Goal: Information Seeking & Learning: Learn about a topic

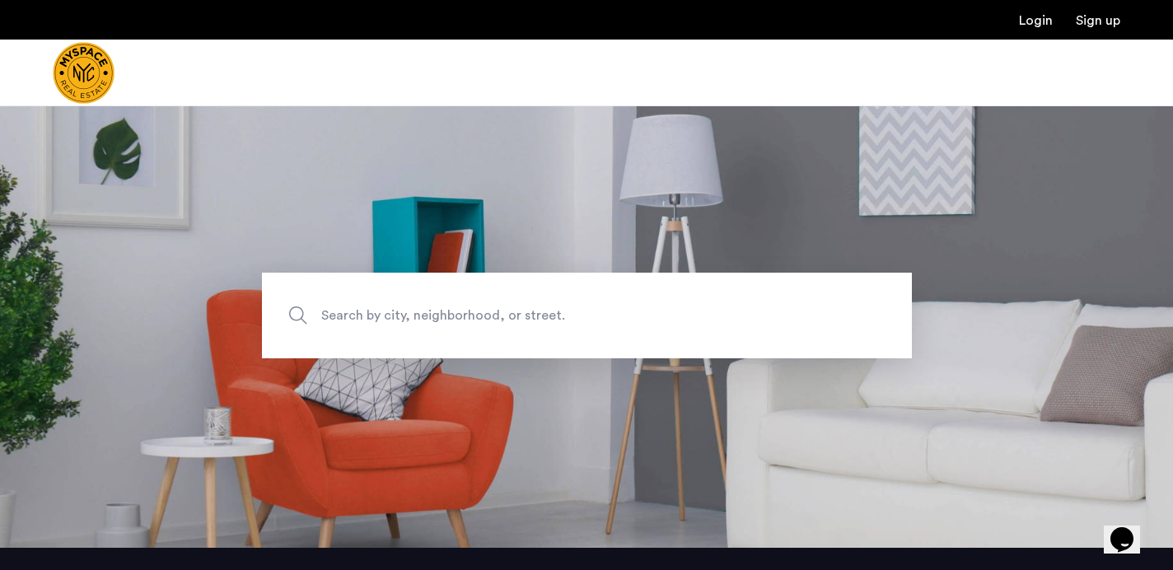
scroll to position [20, 0]
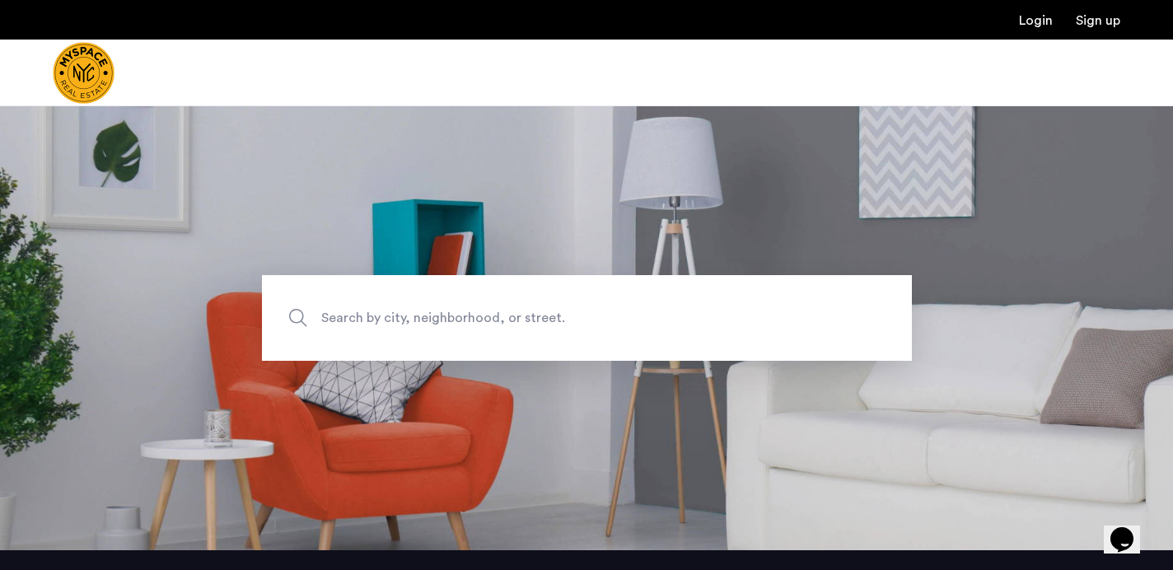
click at [468, 325] on span "Search by city, neighborhood, or street." at bounding box center [548, 318] width 455 height 22
click at [468, 325] on input "Search by city, neighborhood, or street." at bounding box center [587, 318] width 650 height 86
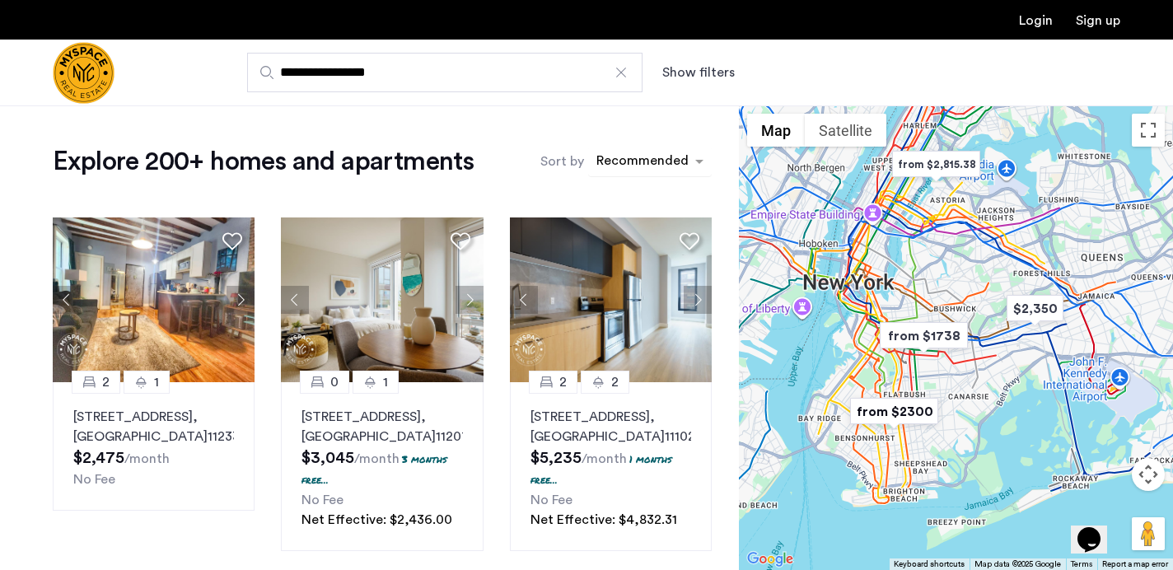
click at [633, 166] on div "sort-apartment" at bounding box center [642, 163] width 97 height 22
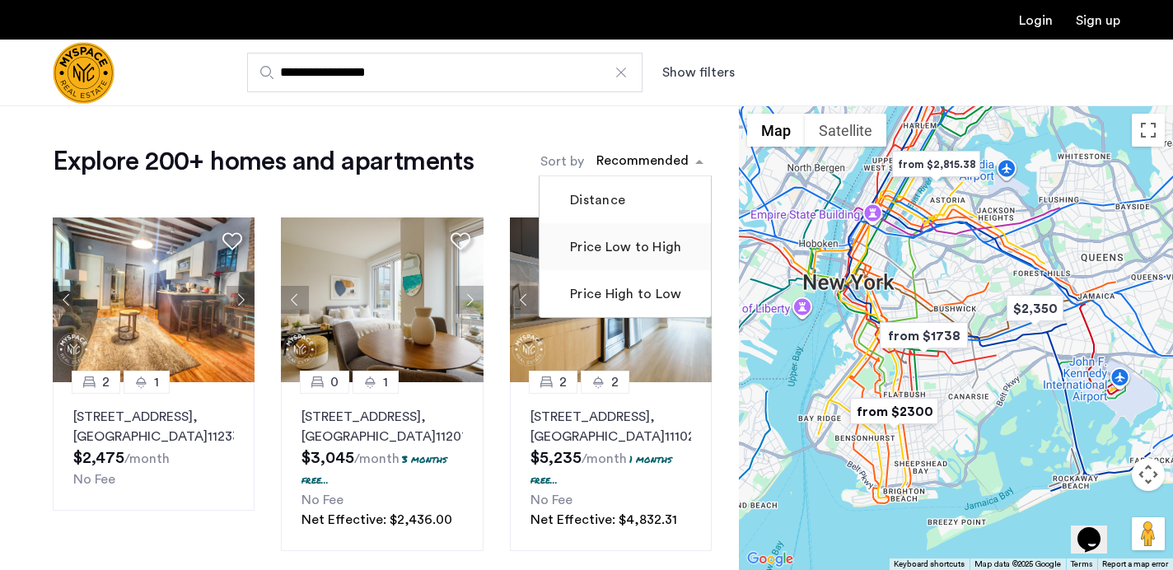
click at [624, 251] on label "Price Low to High" at bounding box center [624, 247] width 115 height 20
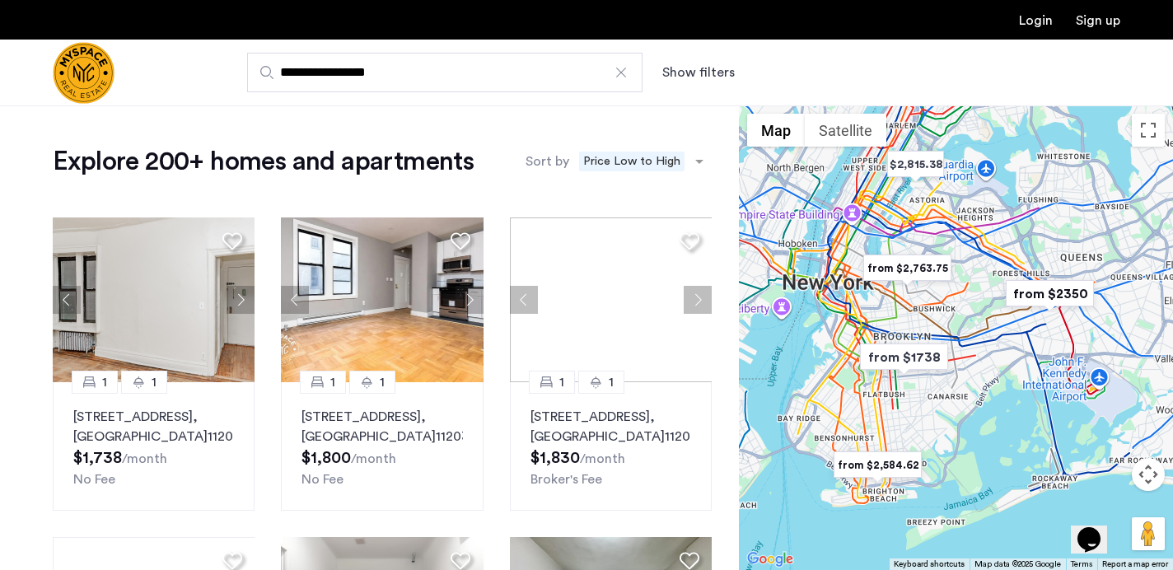
click at [675, 76] on button "Show filters" at bounding box center [698, 73] width 72 height 20
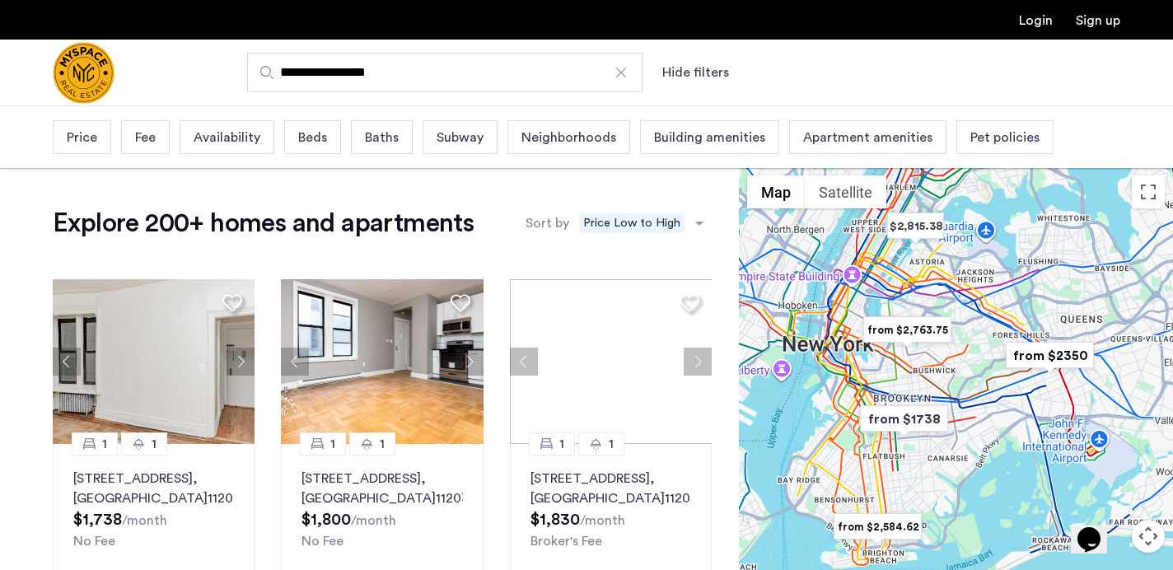
click at [971, 138] on span "Pet policies" at bounding box center [1004, 138] width 69 height 20
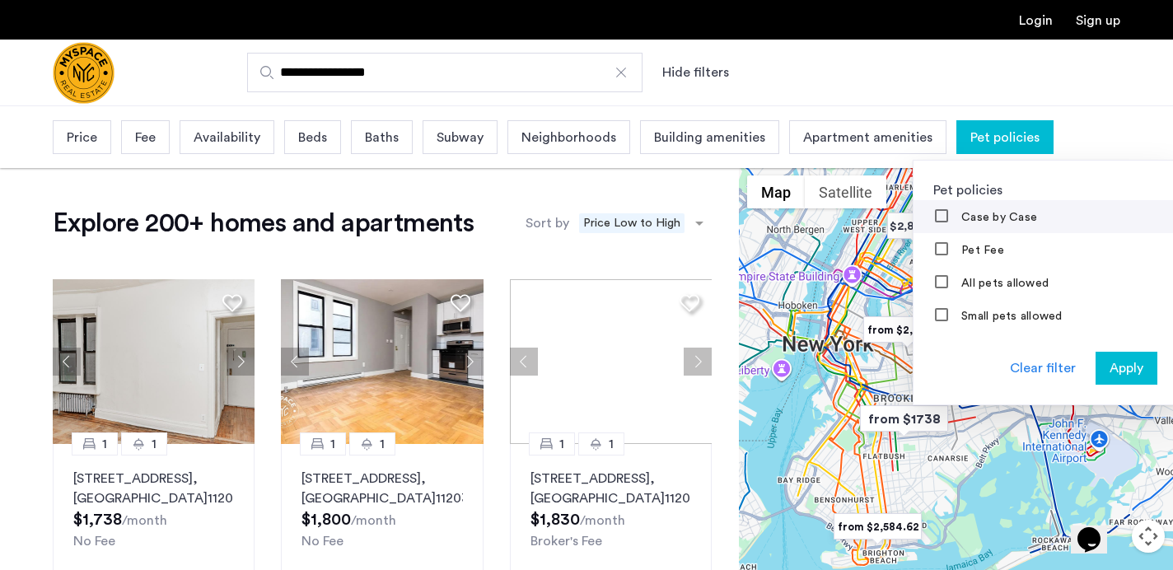
click at [970, 219] on label "Case by Case" at bounding box center [997, 217] width 79 height 13
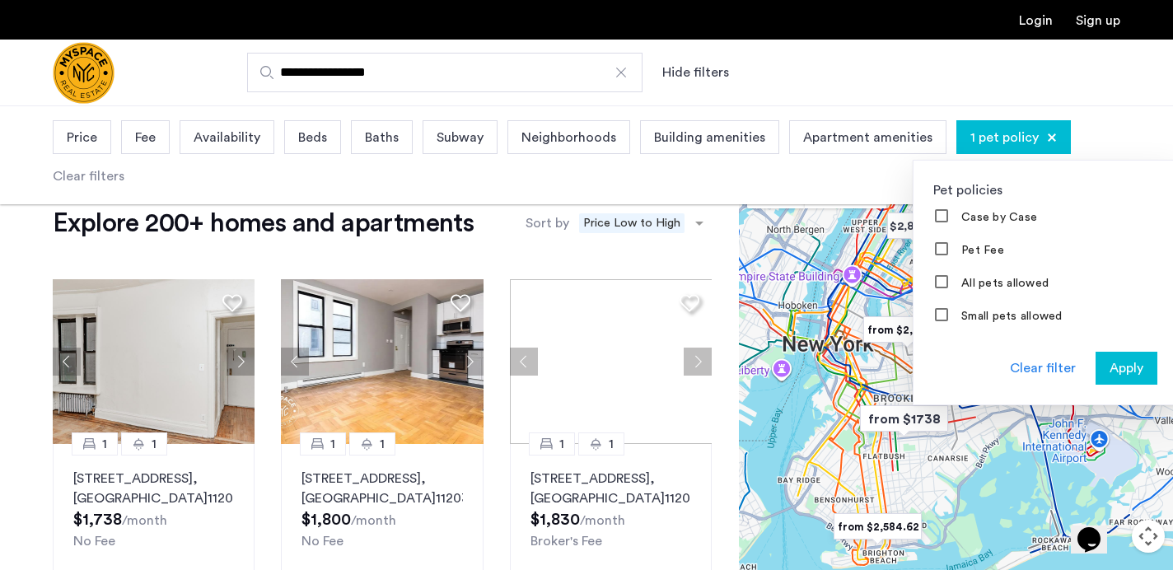
click at [1110, 363] on span "Apply" at bounding box center [1127, 368] width 34 height 20
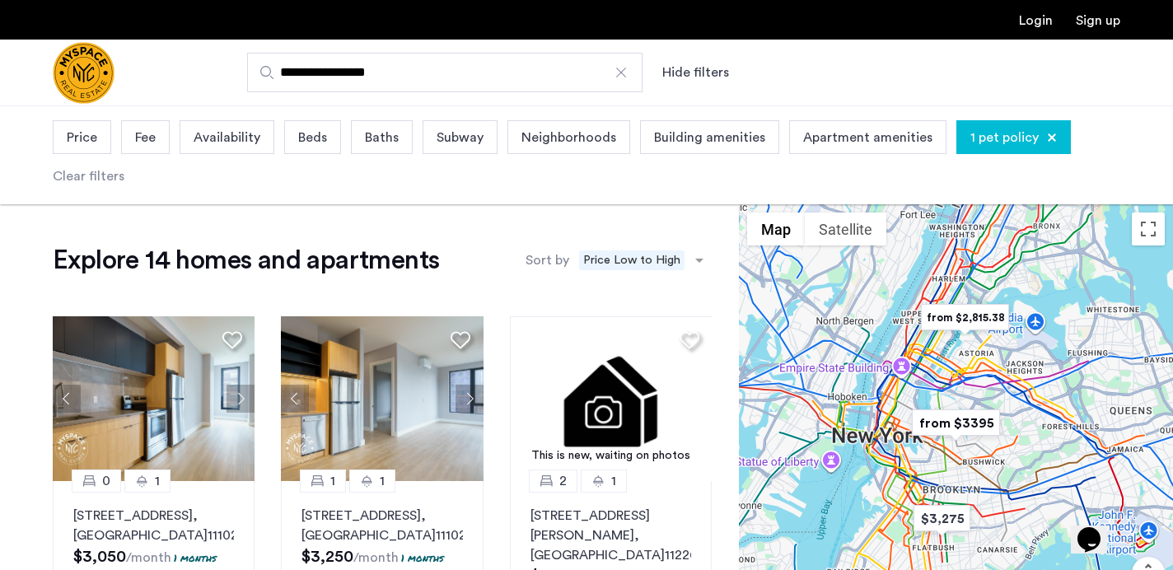
click at [235, 137] on span "Availability" at bounding box center [227, 138] width 67 height 20
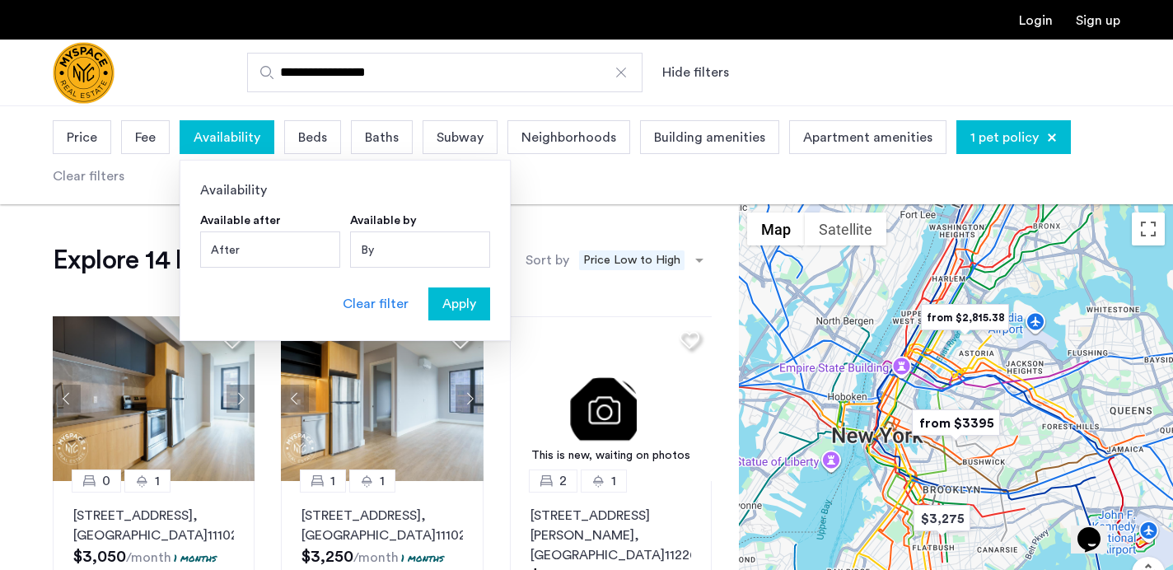
click at [315, 143] on span "Beds" at bounding box center [312, 138] width 29 height 20
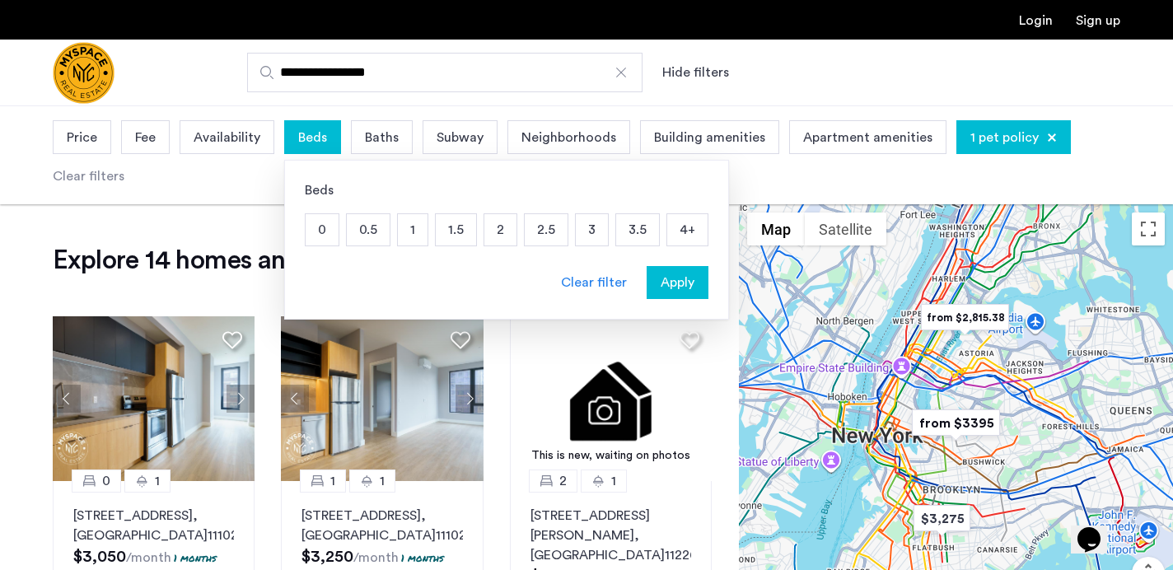
click at [500, 237] on p "2" at bounding box center [500, 229] width 32 height 31
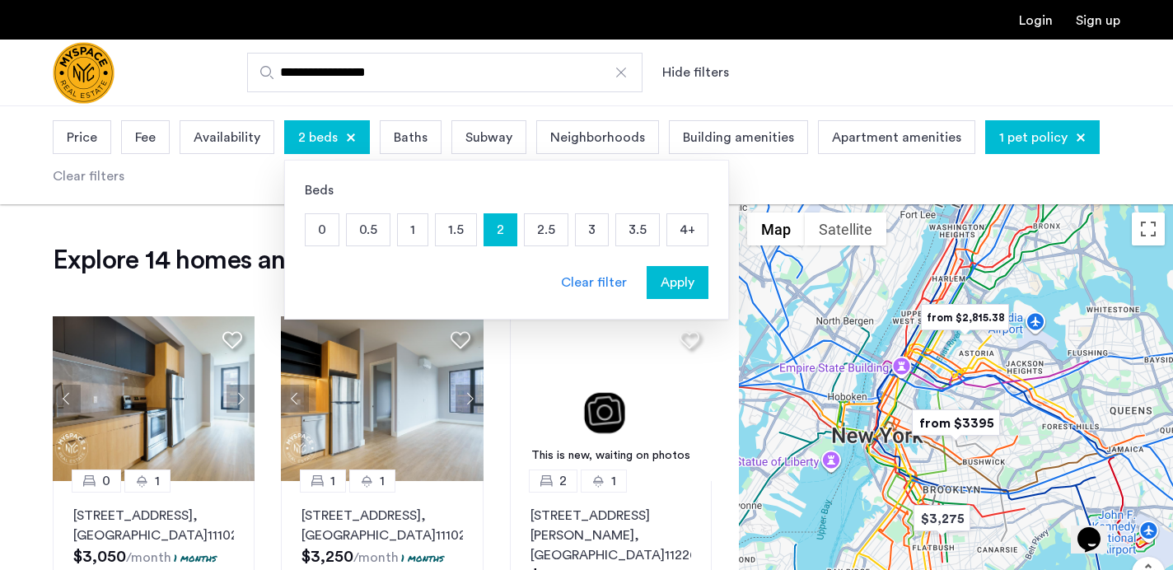
click at [671, 296] on button "Apply" at bounding box center [678, 282] width 62 height 33
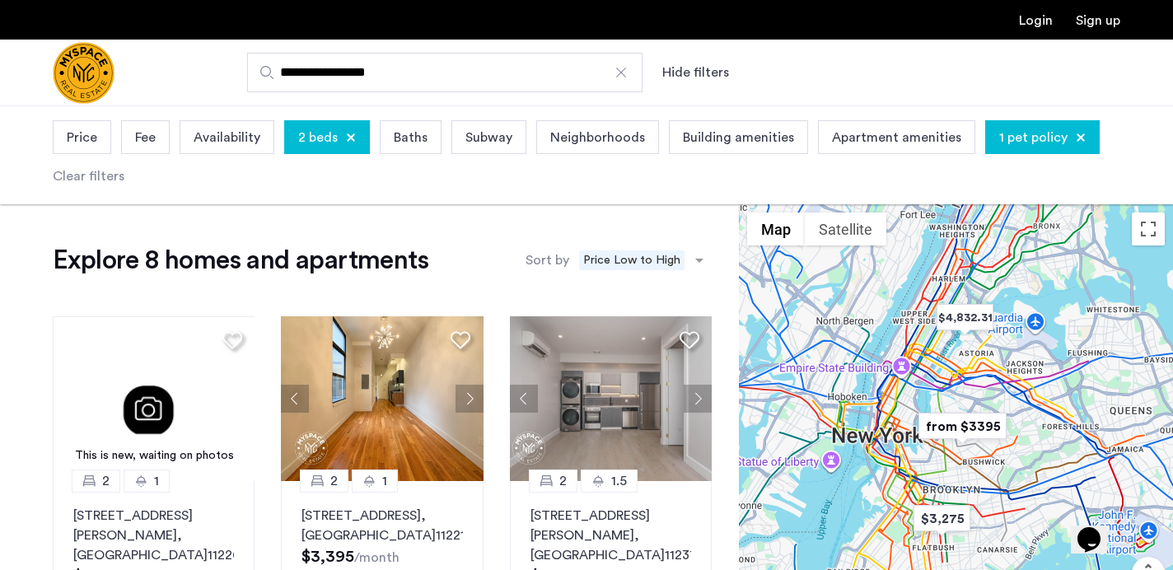
click at [583, 153] on div "Neighborhoods" at bounding box center [597, 137] width 123 height 34
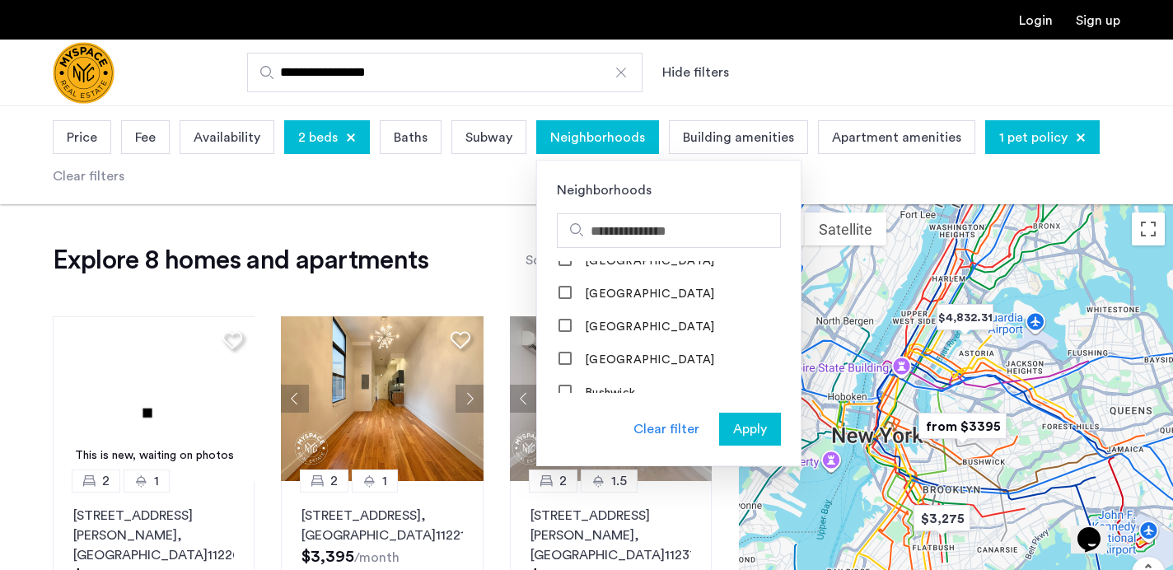
scroll to position [305, 0]
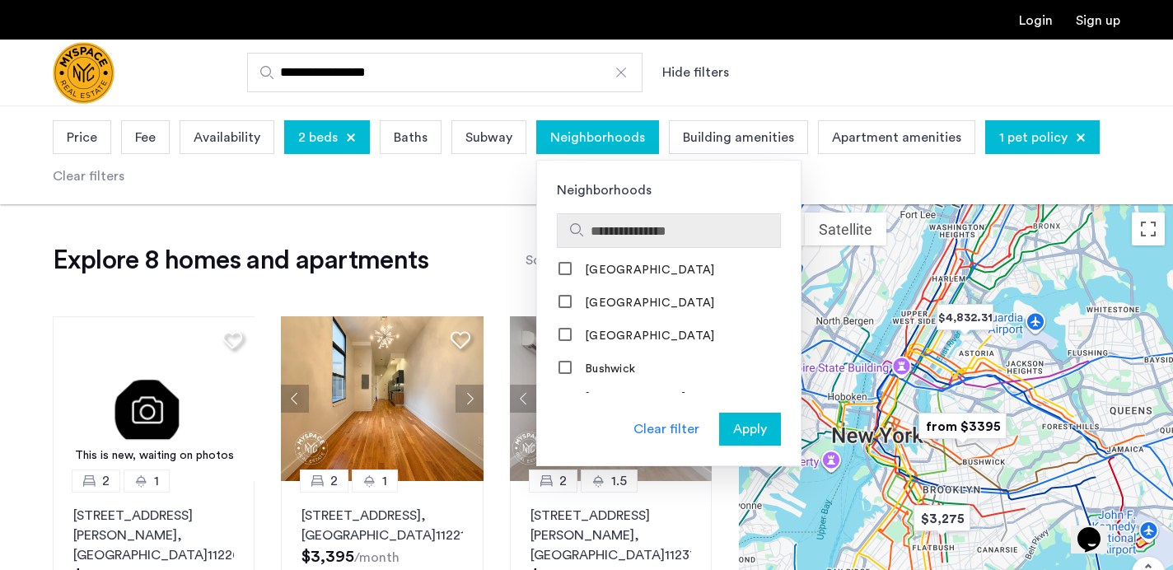
click at [636, 238] on input "Search hoods" at bounding box center [682, 232] width 183 height 20
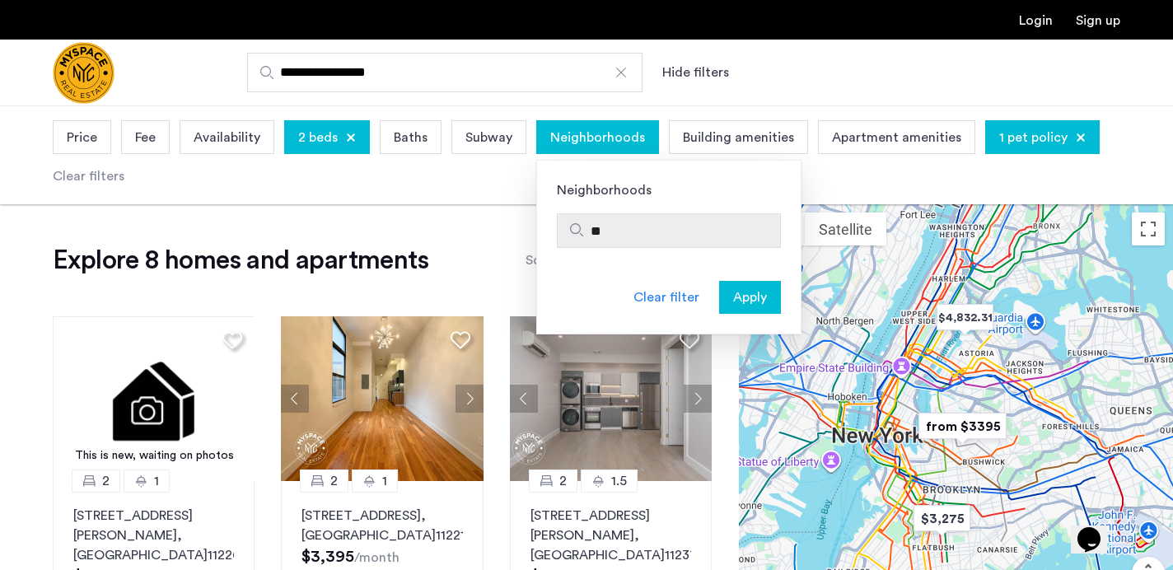
type input "*"
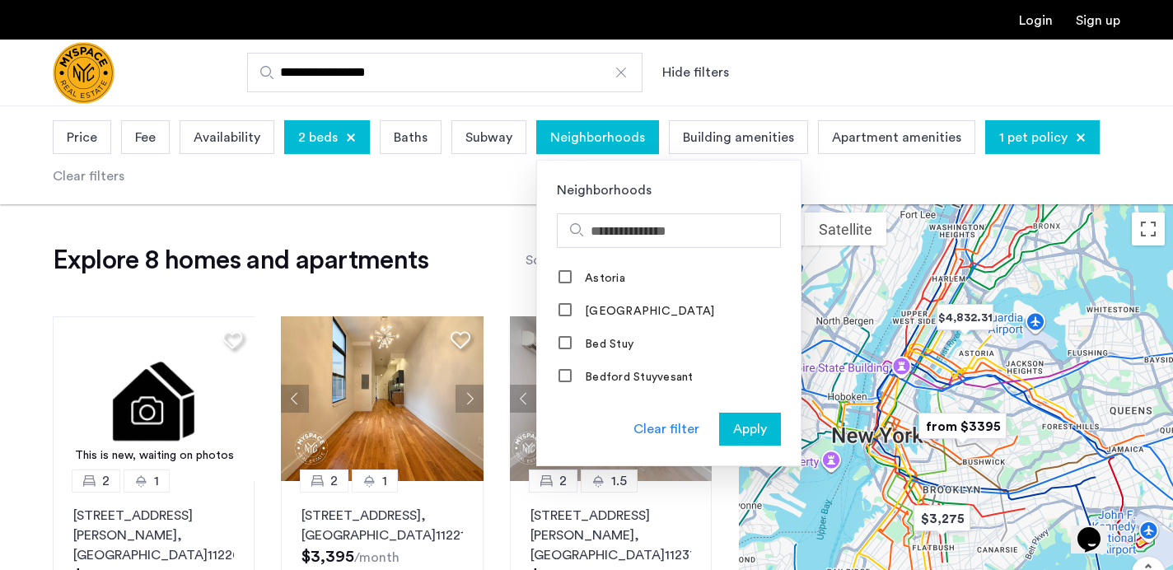
click at [320, 180] on div "Price Fee Availability 2 beds Baths Subway Neighborhoods Neighborhoods [GEOGRAP…" at bounding box center [587, 155] width 1068 height 78
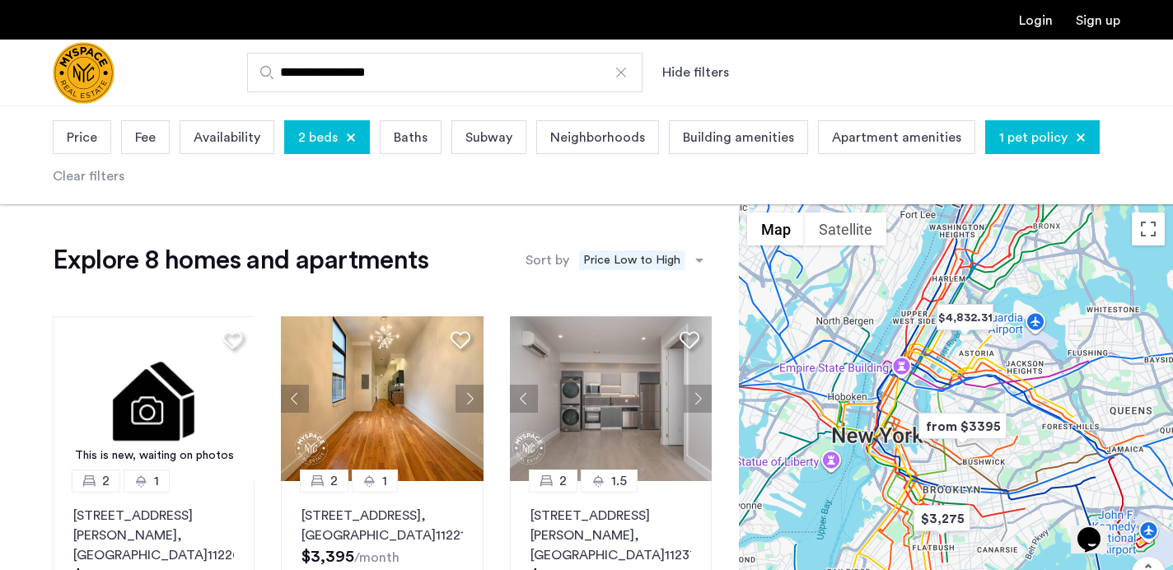
click at [411, 82] on input "**********" at bounding box center [444, 73] width 395 height 40
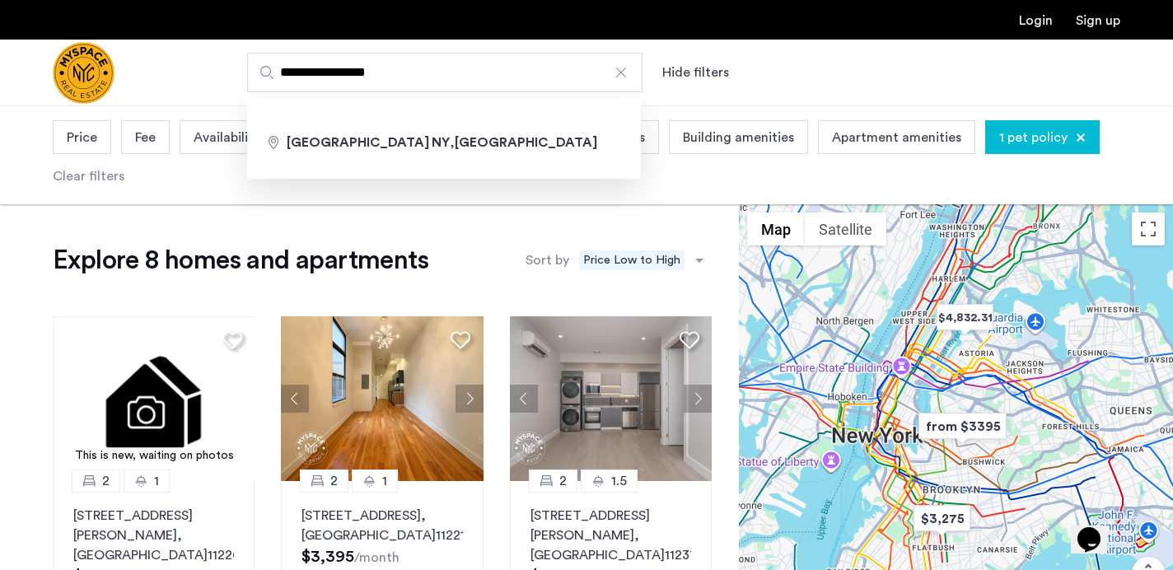
click at [411, 82] on input "**********" at bounding box center [444, 73] width 395 height 40
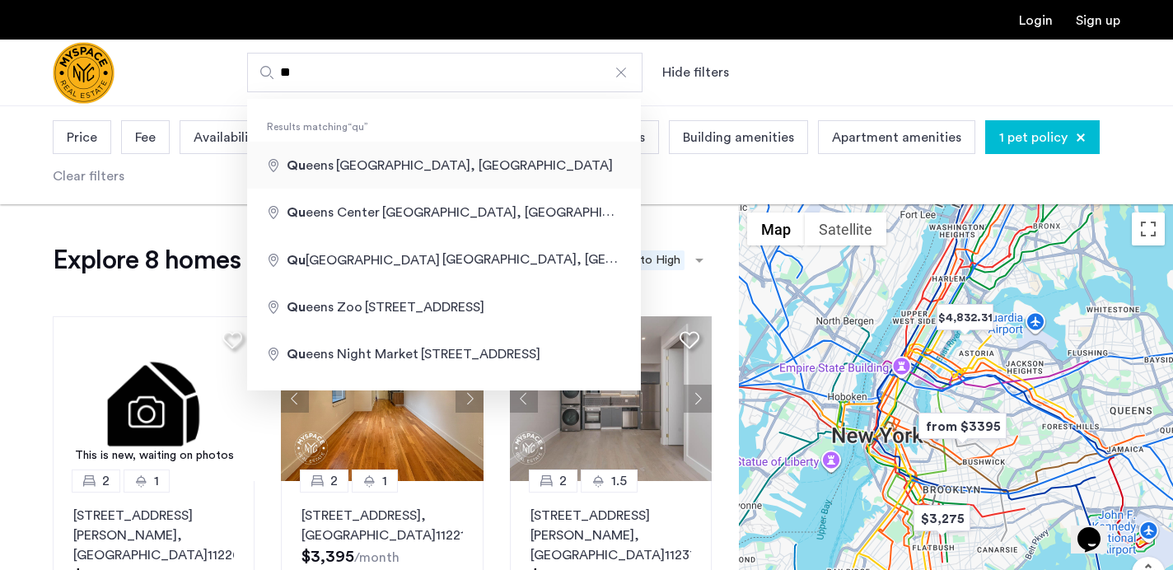
type input "**********"
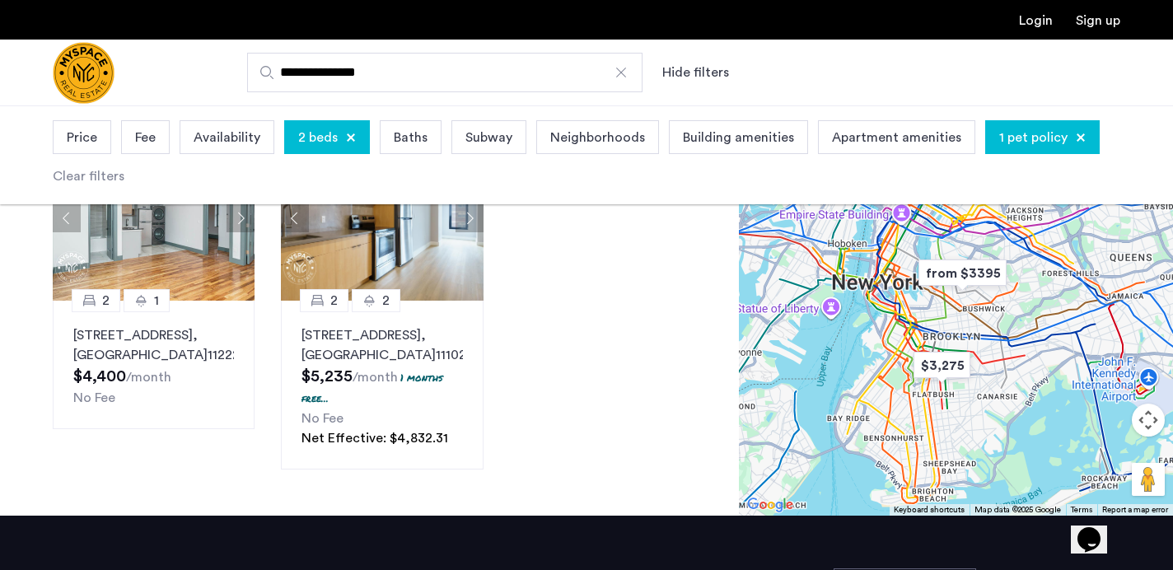
scroll to position [861, 0]
